Goal: Communication & Community: Answer question/provide support

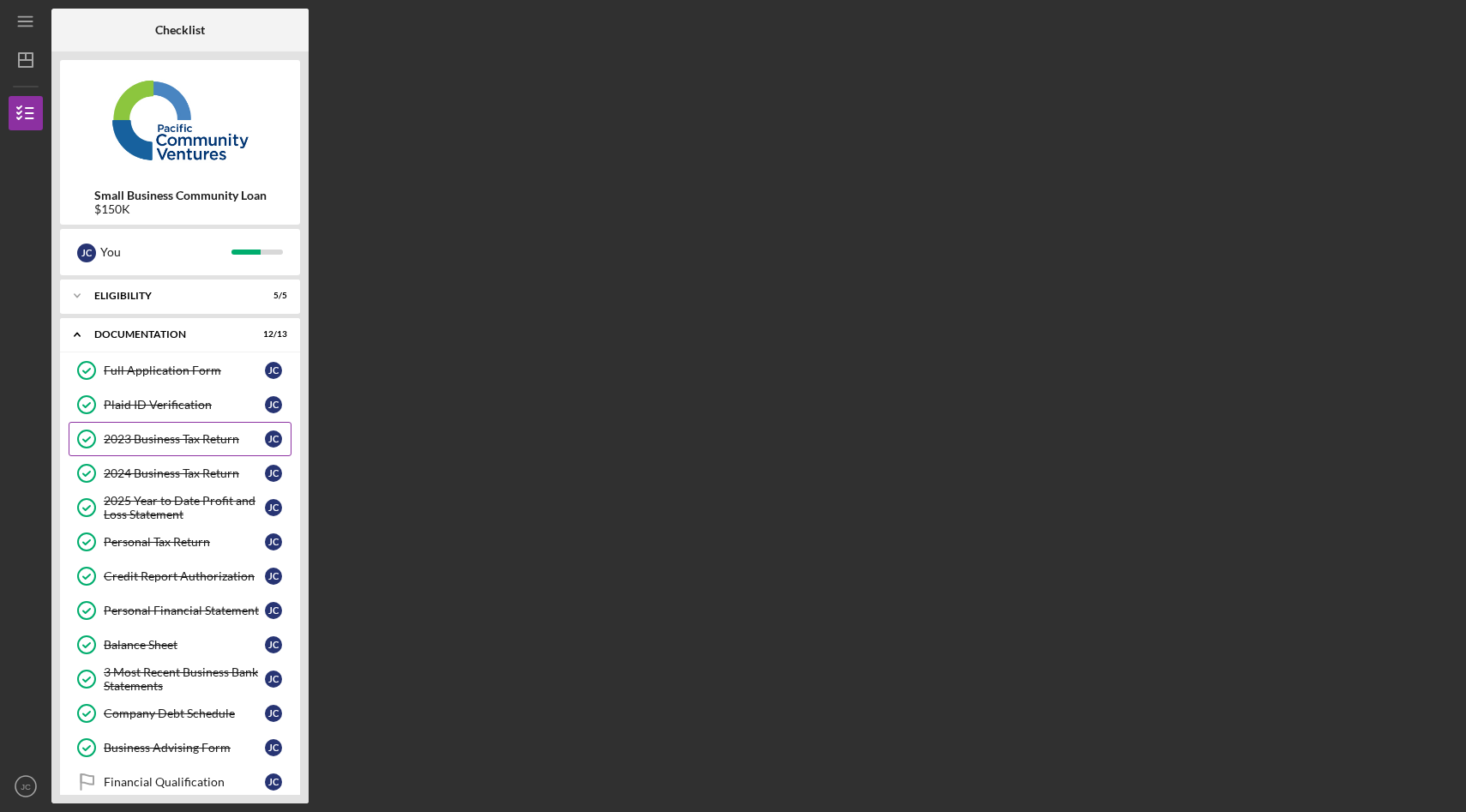
scroll to position [98, 0]
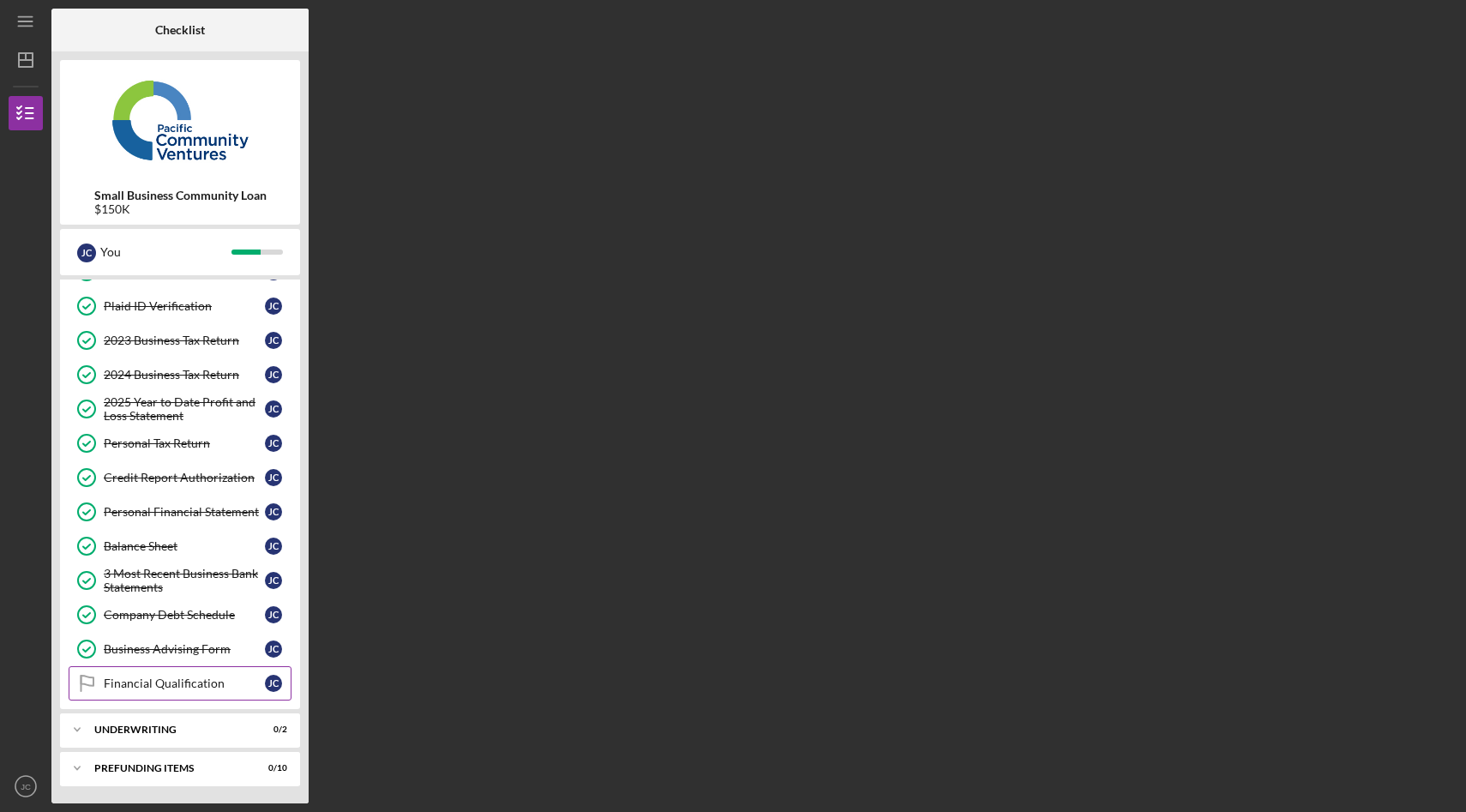
click at [196, 682] on div "Financial Qualification" at bounding box center [184, 683] width 161 height 14
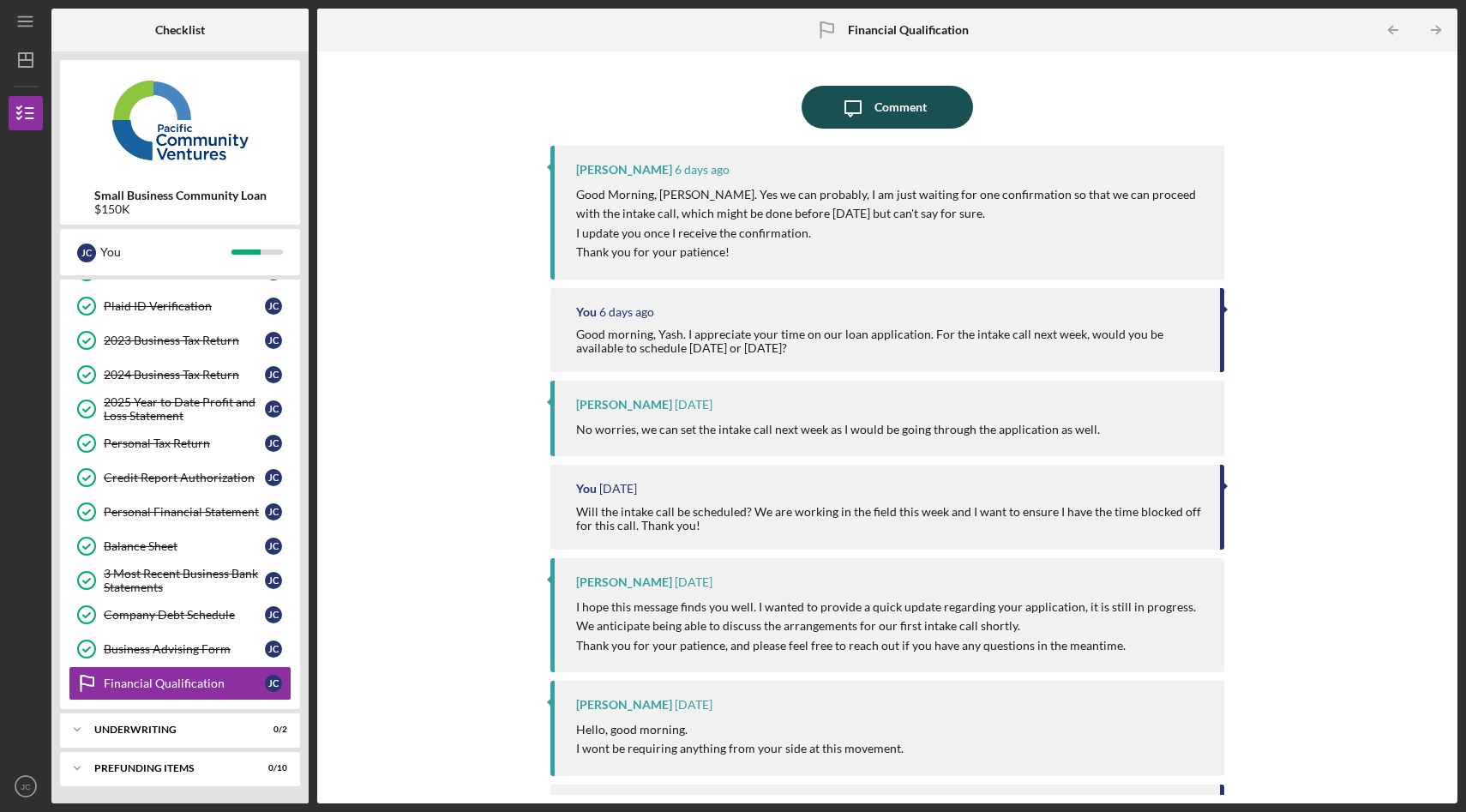
click at [897, 104] on div "Comment" at bounding box center [901, 106] width 52 height 43
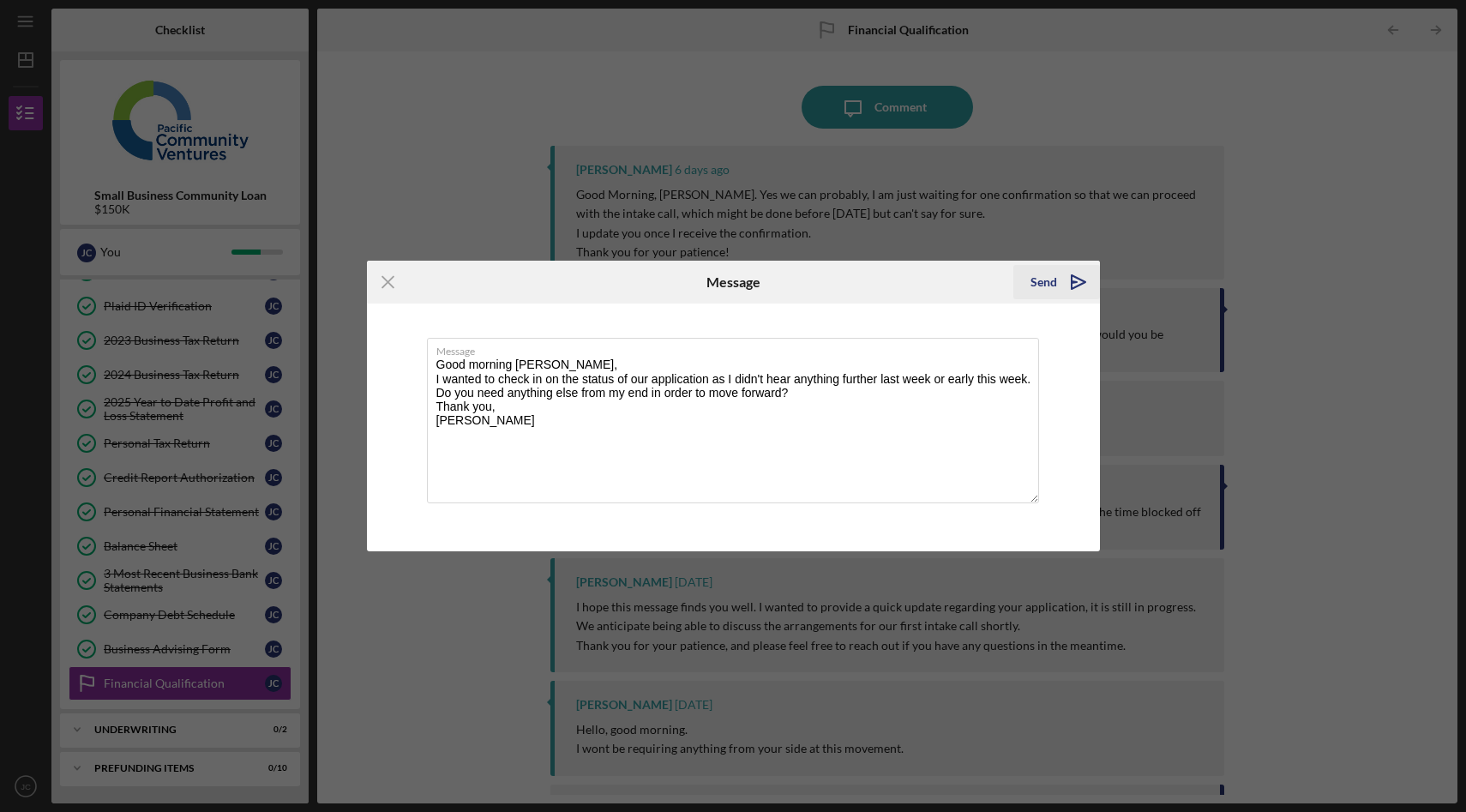
type textarea "Good morning [PERSON_NAME], I wanted to check in on the status of our applicati…"
click at [1080, 286] on icon "Icon/icon-invite-send" at bounding box center [1078, 281] width 43 height 43
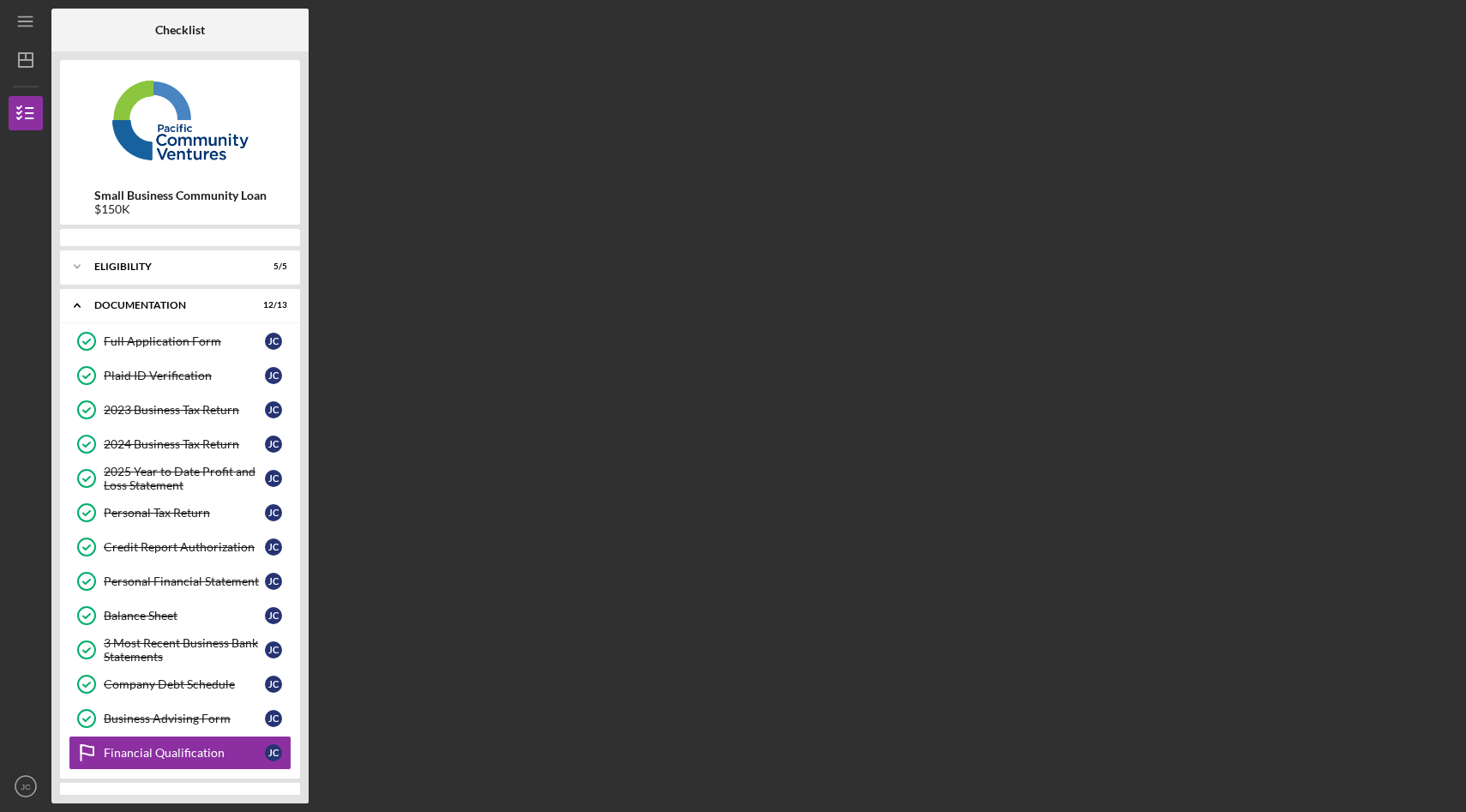
scroll to position [70, 0]
